Goal: Task Accomplishment & Management: Use online tool/utility

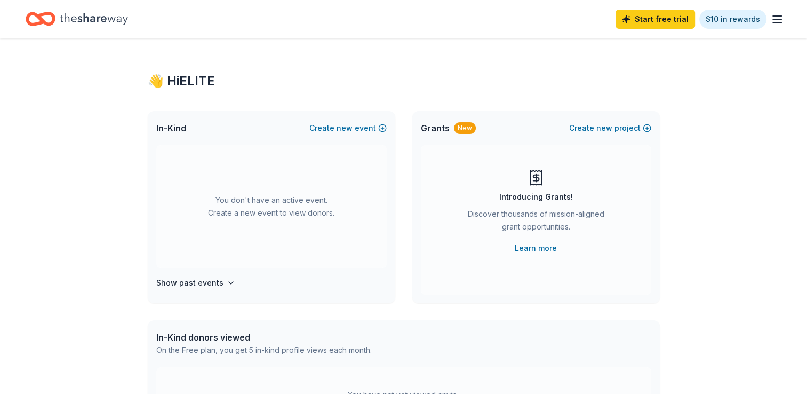
click at [83, 18] on icon "Home" at bounding box center [94, 19] width 68 height 22
click at [121, 15] on icon "Home" at bounding box center [94, 19] width 68 height 22
click at [91, 14] on icon "Home" at bounding box center [94, 19] width 68 height 22
click at [420, 67] on div "👋 Hi ELITE In-Kind Create new event You don't have an active event. Create a ne…" at bounding box center [404, 349] width 546 height 623
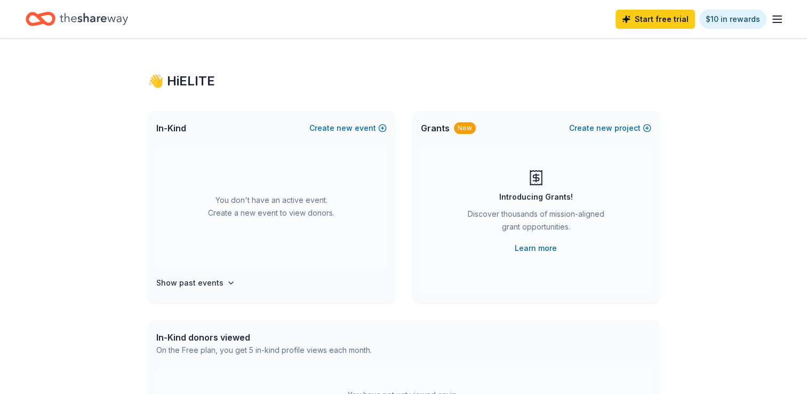
click at [420, 67] on div "👋 Hi ELITE In-Kind Create new event You don't have an active event. Create a ne…" at bounding box center [404, 349] width 546 height 623
drag, startPoint x: 420, startPoint y: 67, endPoint x: 307, endPoint y: 69, distance: 112.6
click at [307, 69] on div "👋 Hi ELITE In-Kind Create new event You don't have an active event. Create a ne…" at bounding box center [404, 349] width 546 height 623
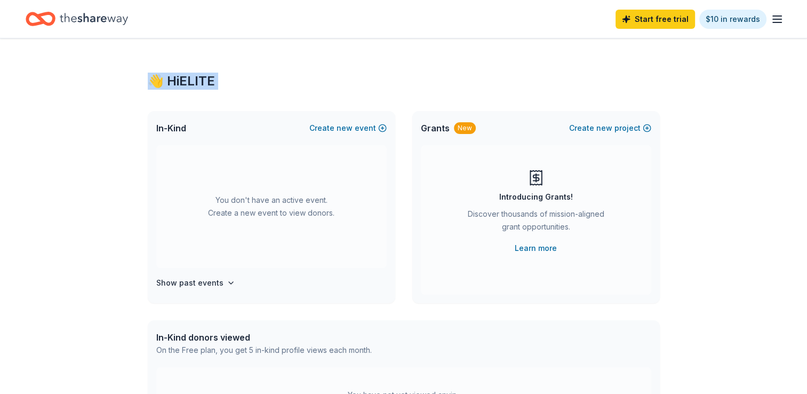
click at [128, 28] on div "Start free trial $10 in rewards" at bounding box center [404, 18] width 756 height 25
click at [126, 22] on icon "Home" at bounding box center [94, 19] width 68 height 22
click at [774, 16] on line "button" at bounding box center [777, 16] width 9 height 0
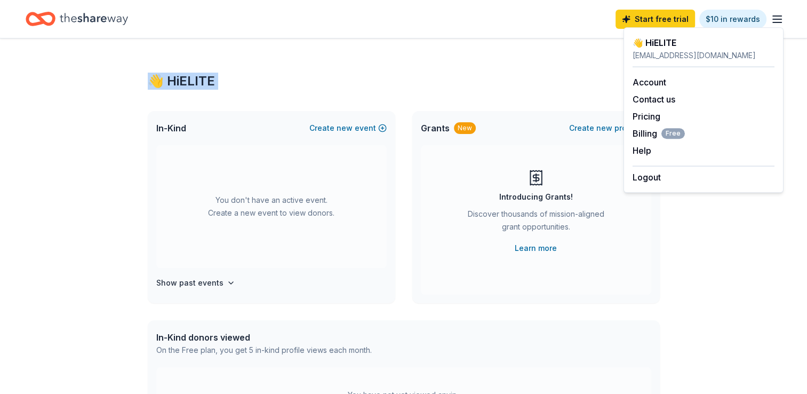
click at [774, 16] on line "button" at bounding box center [777, 16] width 9 height 0
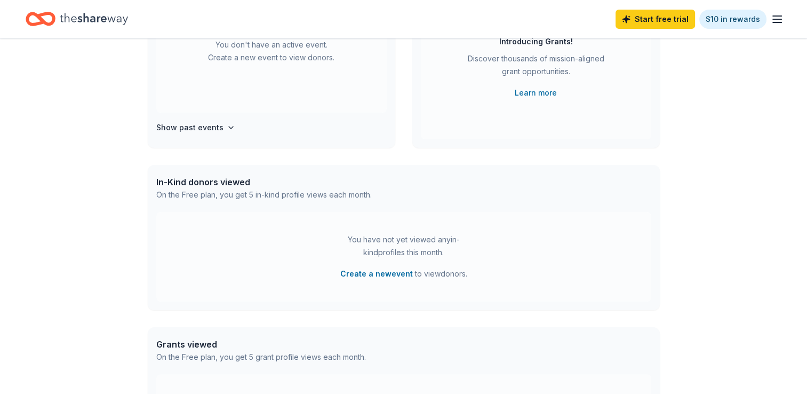
scroll to position [344, 0]
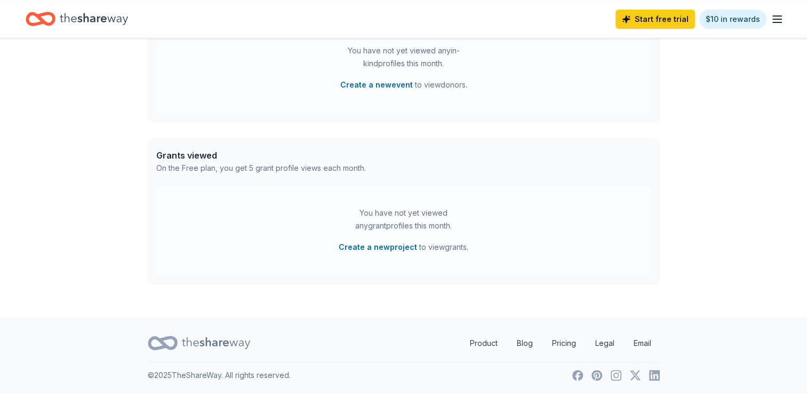
click at [213, 165] on div "On the Free plan, you get 5 grant profile views each month." at bounding box center [261, 168] width 210 height 13
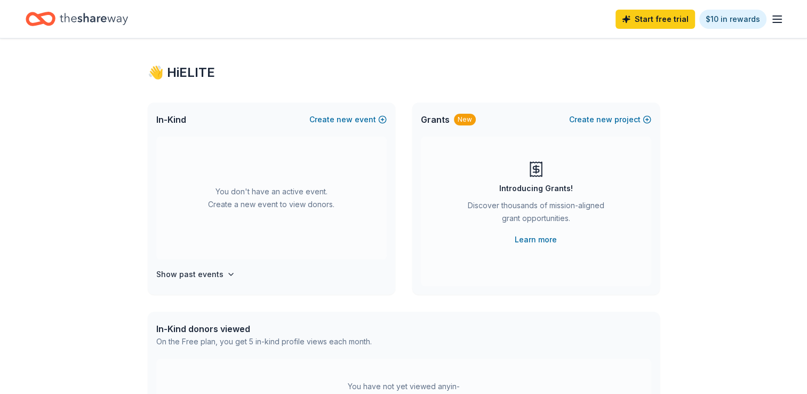
scroll to position [0, 0]
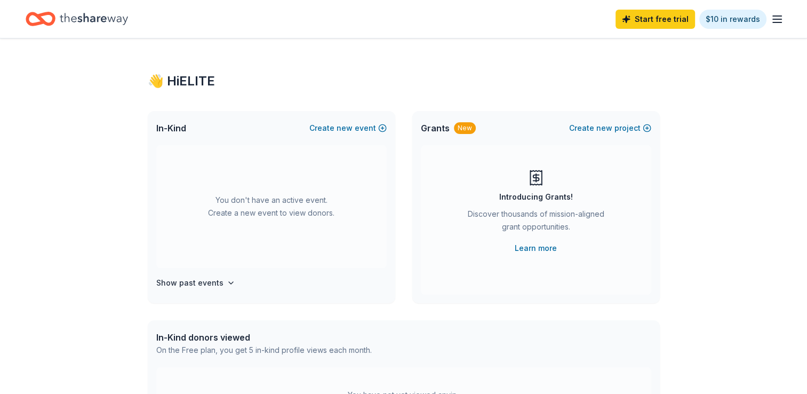
click at [101, 20] on icon "Home" at bounding box center [94, 19] width 68 height 12
click at [40, 22] on icon "Home" at bounding box center [35, 18] width 17 height 11
click at [45, 14] on icon "Home" at bounding box center [45, 18] width 17 height 11
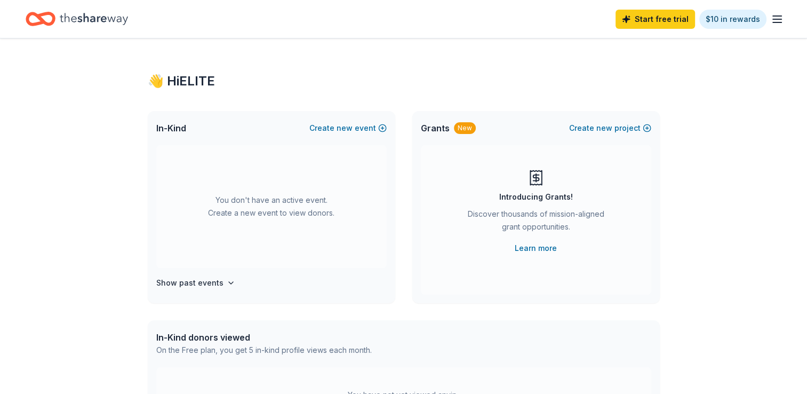
click at [45, 14] on icon "Home" at bounding box center [45, 18] width 17 height 11
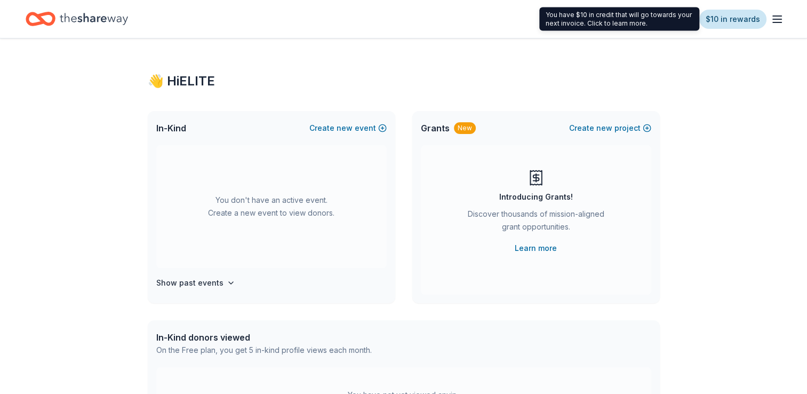
click at [756, 19] on link "$10 in rewards" at bounding box center [733, 19] width 67 height 19
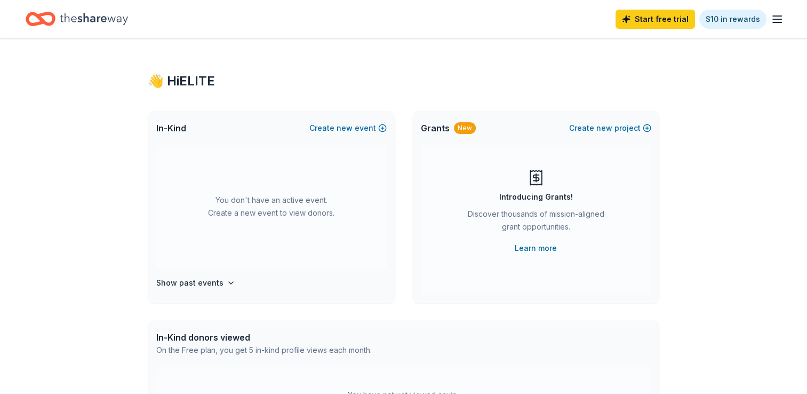
click at [781, 19] on line "button" at bounding box center [777, 19] width 9 height 0
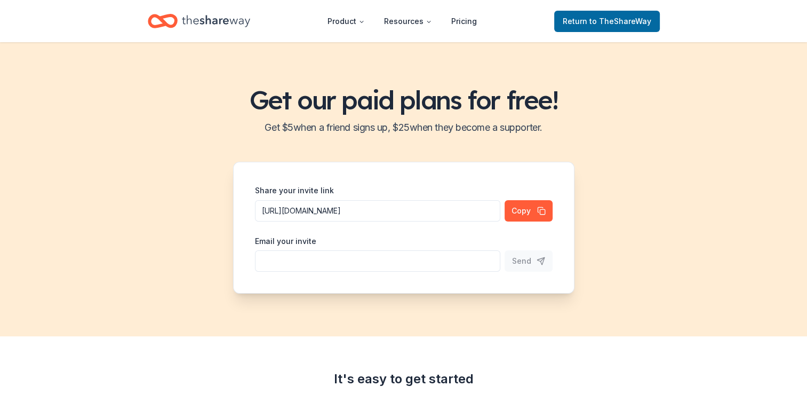
click at [226, 13] on icon "Home" at bounding box center [216, 21] width 68 height 22
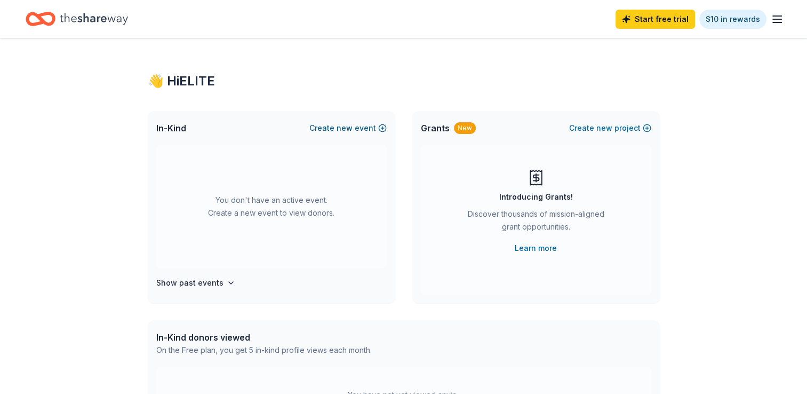
click at [374, 124] on button "Create new event" at bounding box center [347, 128] width 77 height 13
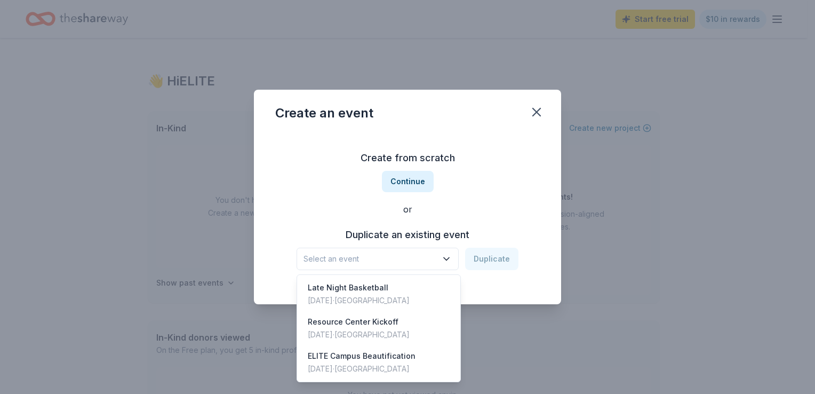
click at [454, 258] on button "Select an event" at bounding box center [378, 259] width 162 height 22
click at [414, 355] on div "ELITE Campus Beautification [DATE] · [GEOGRAPHIC_DATA]" at bounding box center [378, 362] width 159 height 34
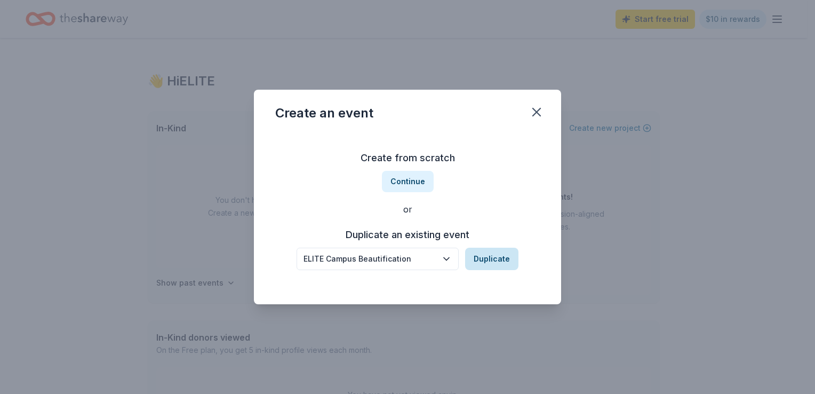
click at [498, 253] on button "Duplicate" at bounding box center [491, 259] width 53 height 22
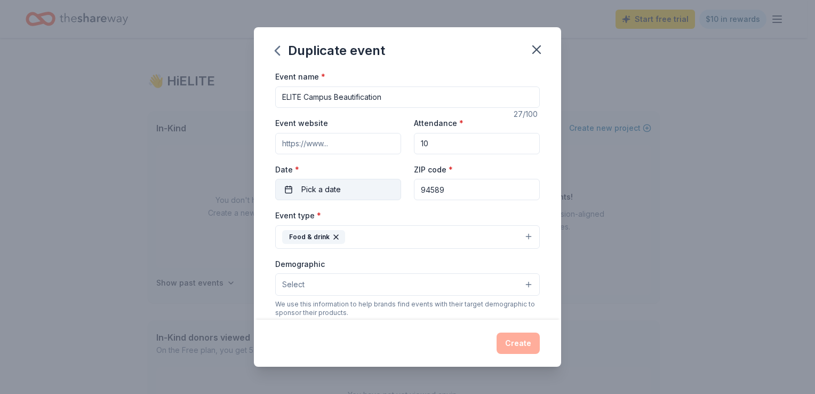
click at [359, 192] on button "Pick a date" at bounding box center [338, 189] width 126 height 21
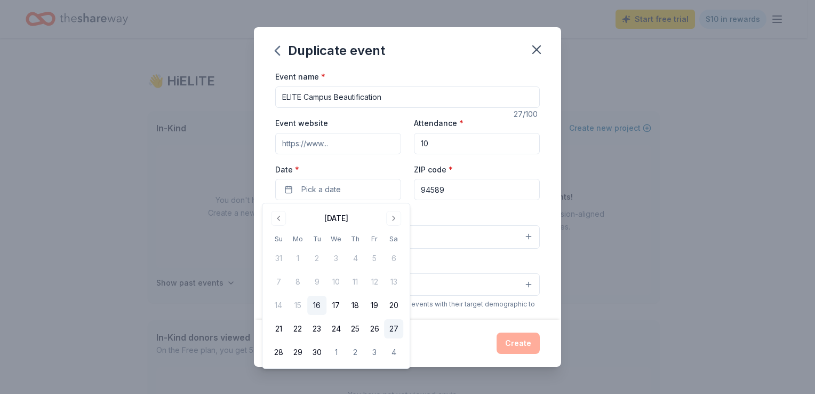
click at [388, 328] on button "27" at bounding box center [393, 328] width 19 height 19
click at [513, 341] on button "Create" at bounding box center [518, 342] width 43 height 21
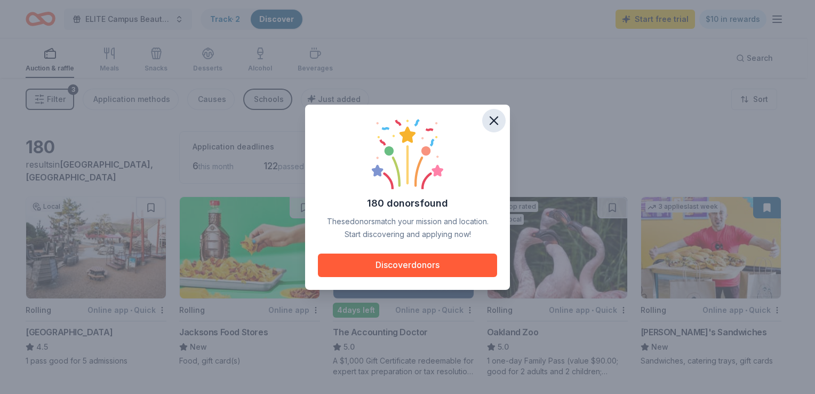
click at [491, 120] on icon "button" at bounding box center [494, 120] width 15 height 15
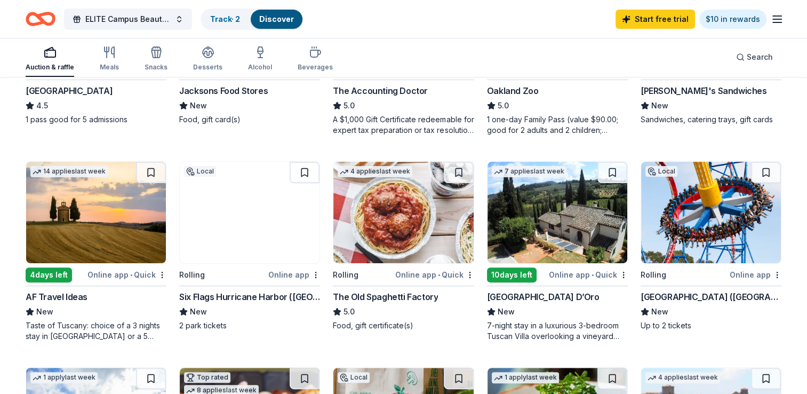
scroll to position [267, 0]
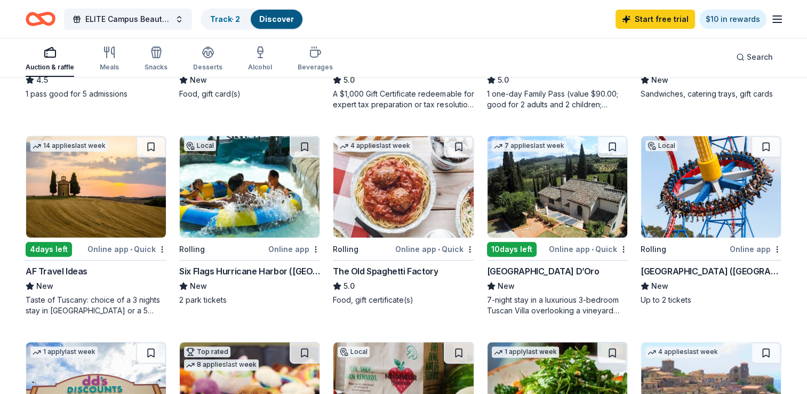
drag, startPoint x: 558, startPoint y: 189, endPoint x: 586, endPoint y: 46, distance: 145.7
click at [586, 46] on div "Auction & raffle Meals Snacks Desserts Alcohol Beverages Search" at bounding box center [404, 56] width 756 height 39
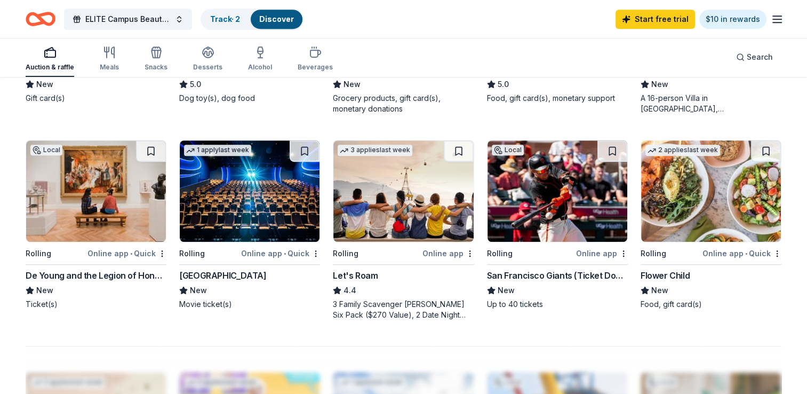
scroll to position [694, 0]
